Goal: Information Seeking & Learning: Learn about a topic

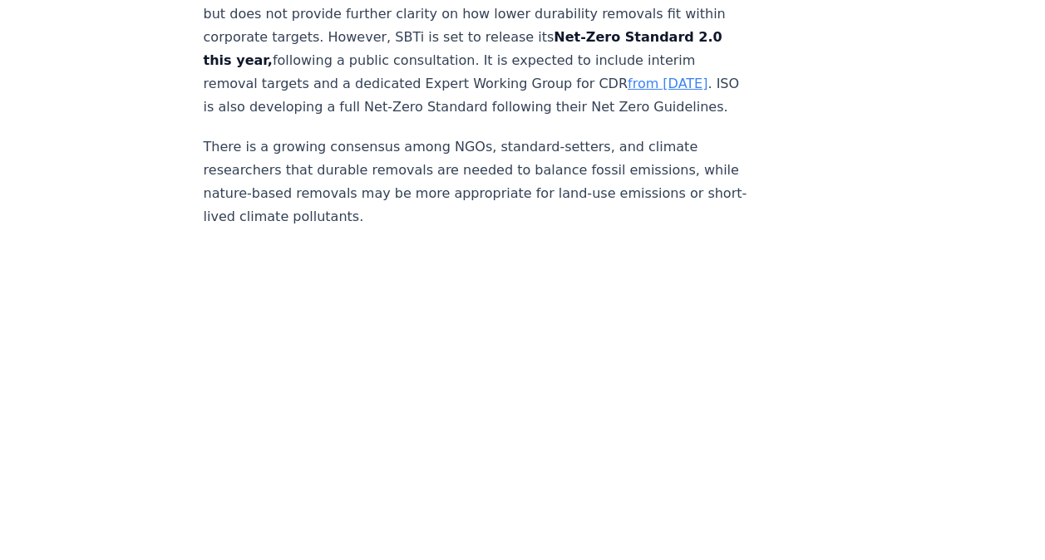
scroll to position [2826, 0]
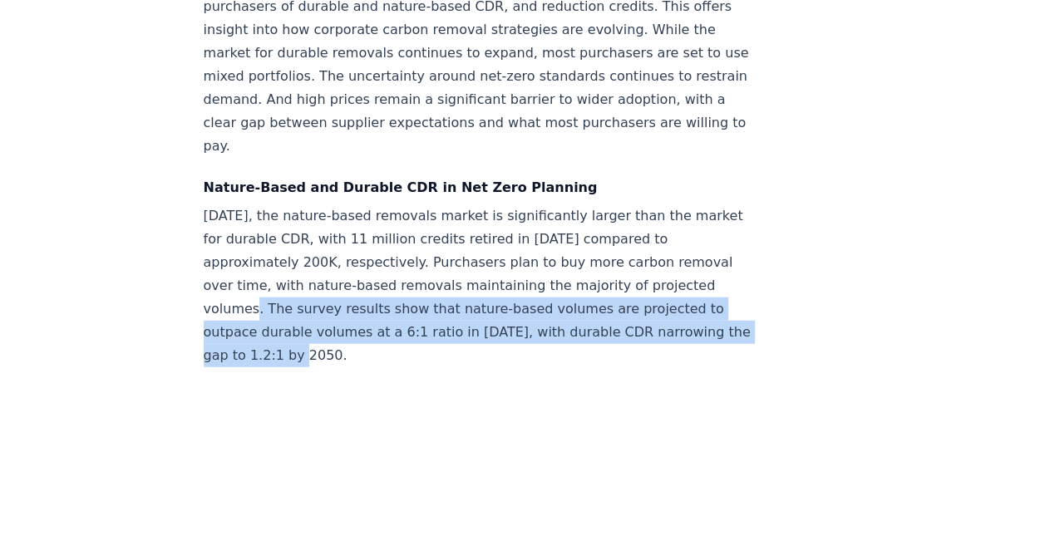
drag, startPoint x: 266, startPoint y: 256, endPoint x: 361, endPoint y: 295, distance: 102.5
click at [361, 295] on p "[DATE], the nature-based removals market is significantly larger than the marke…" at bounding box center [479, 285] width 550 height 163
copy p "he survey results show that nature-based volumes are projected to outpace durab…"
click at [419, 282] on p "[DATE], the nature-based removals market is significantly larger than the marke…" at bounding box center [479, 285] width 550 height 163
click at [482, 276] on p "[DATE], the nature-based removals market is significantly larger than the marke…" at bounding box center [479, 285] width 550 height 163
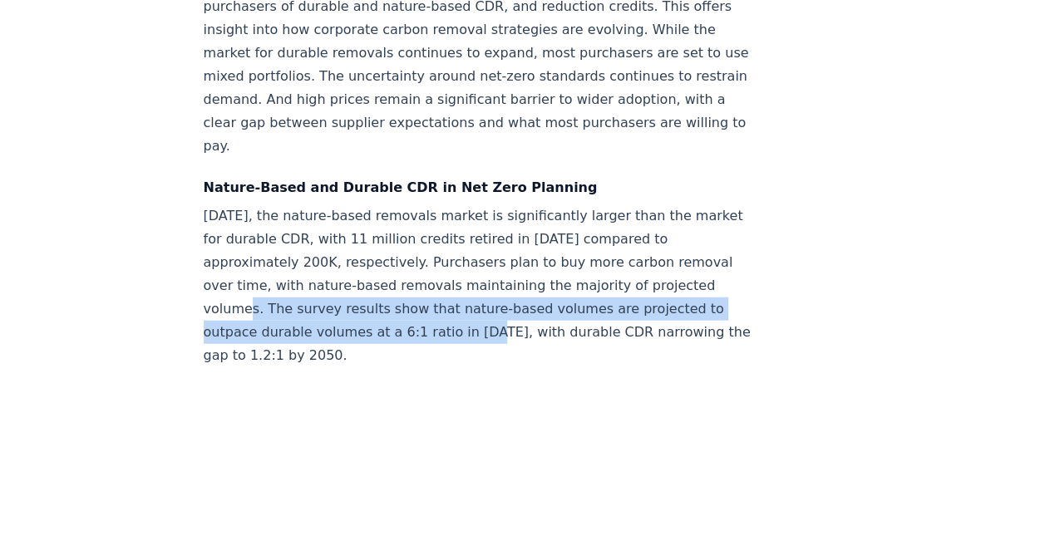
drag, startPoint x: 494, startPoint y: 279, endPoint x: 263, endPoint y: 252, distance: 232.7
click at [263, 252] on p "[DATE], the nature-based removals market is significantly larger than the marke…" at bounding box center [479, 285] width 550 height 163
copy p "The survey results show that nature-based volumes are projected to outpace dura…"
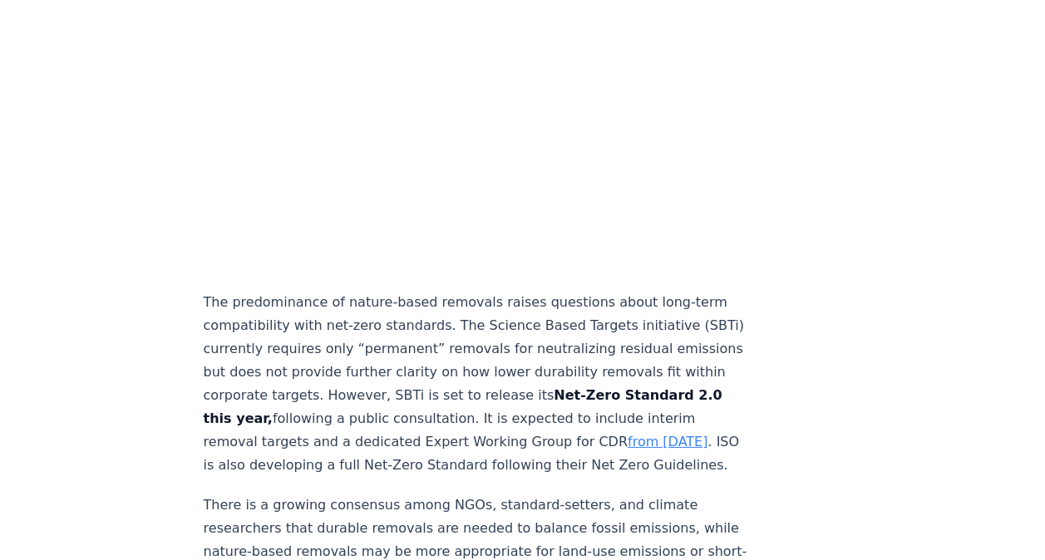
scroll to position [2492, 0]
